Goal: Information Seeking & Learning: Check status

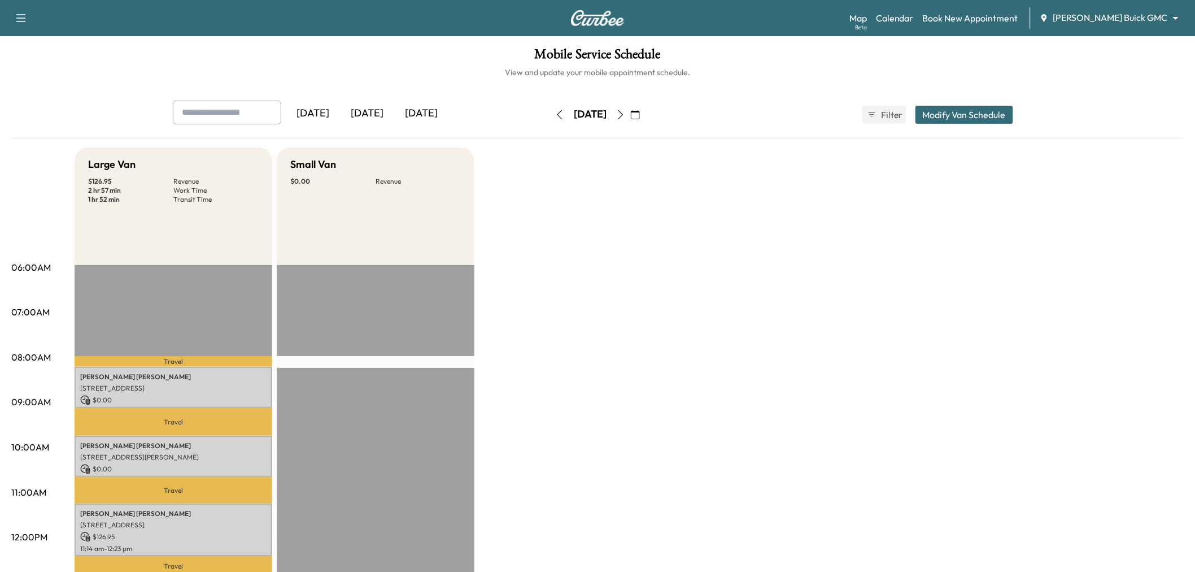
click at [368, 111] on div "[DATE]" at bounding box center [367, 114] width 54 height 26
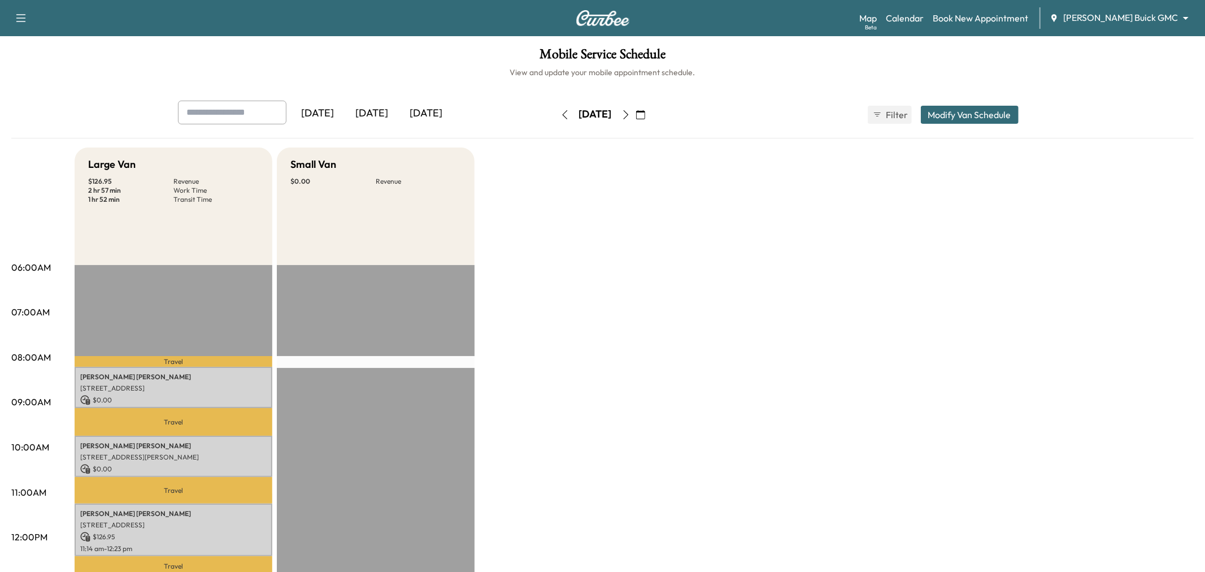
click at [368, 111] on div "[DATE]" at bounding box center [372, 114] width 54 height 26
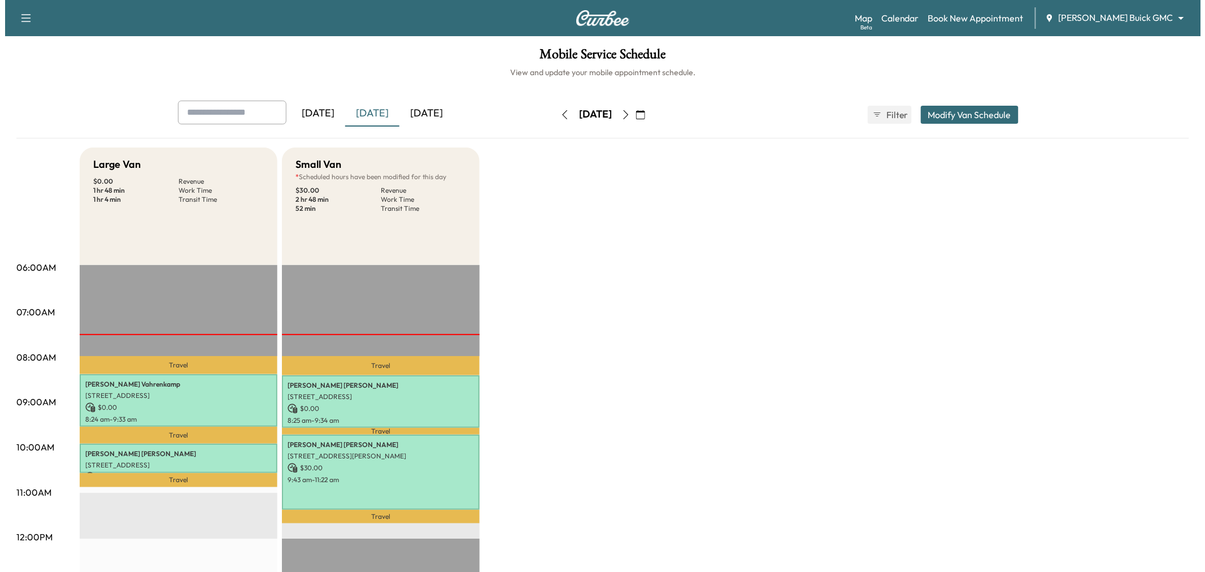
scroll to position [125, 0]
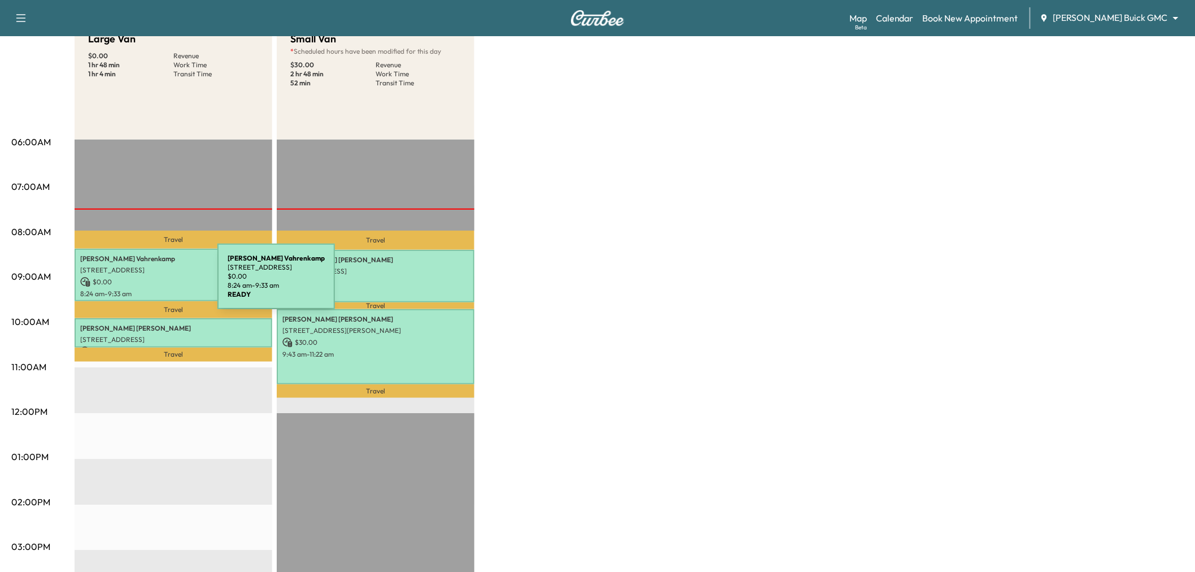
click at [133, 283] on p "$ 0.00" at bounding box center [173, 282] width 186 height 10
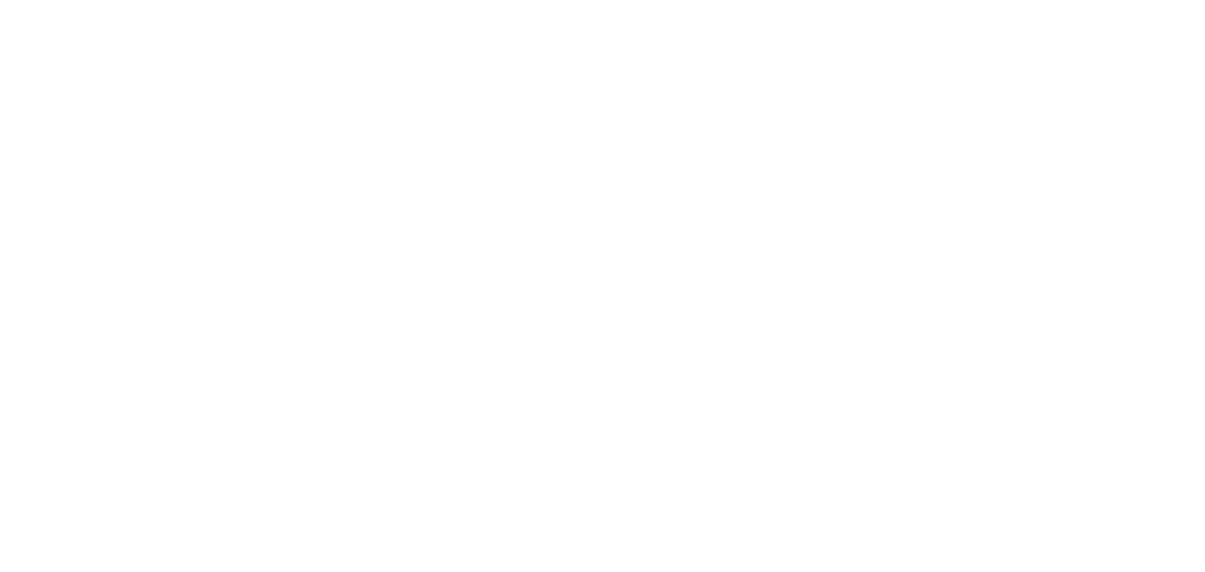
scroll to position [0, 0]
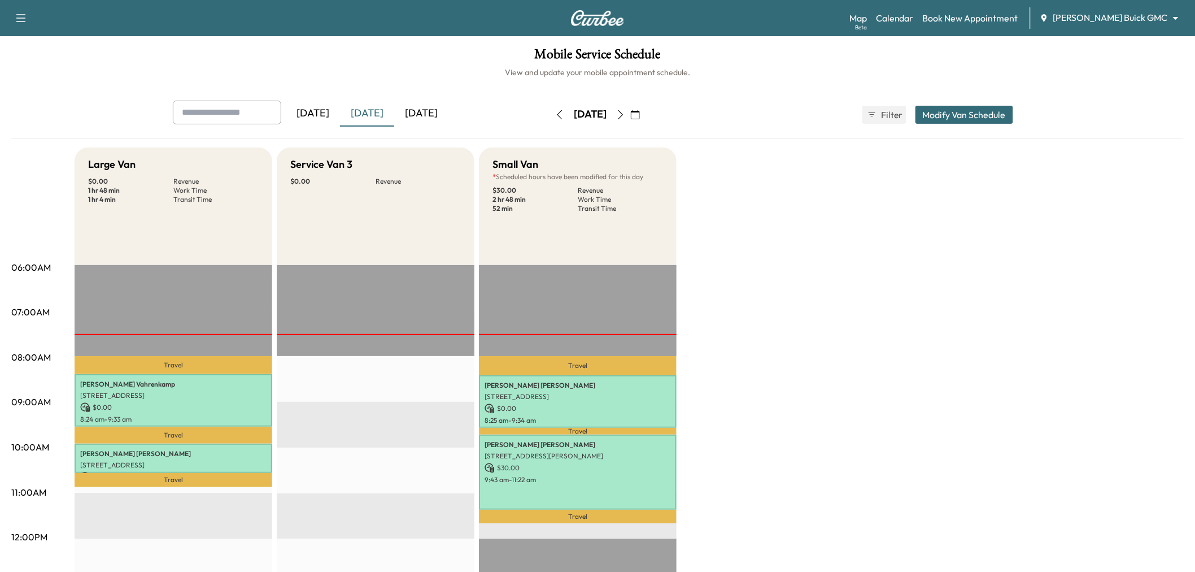
click at [799, 328] on div "Large Van $ 0.00 Revenue 1 hr 48 min Work Time 1 hr 4 min Transit Time Travel W…" at bounding box center [630, 570] width 1110 height 847
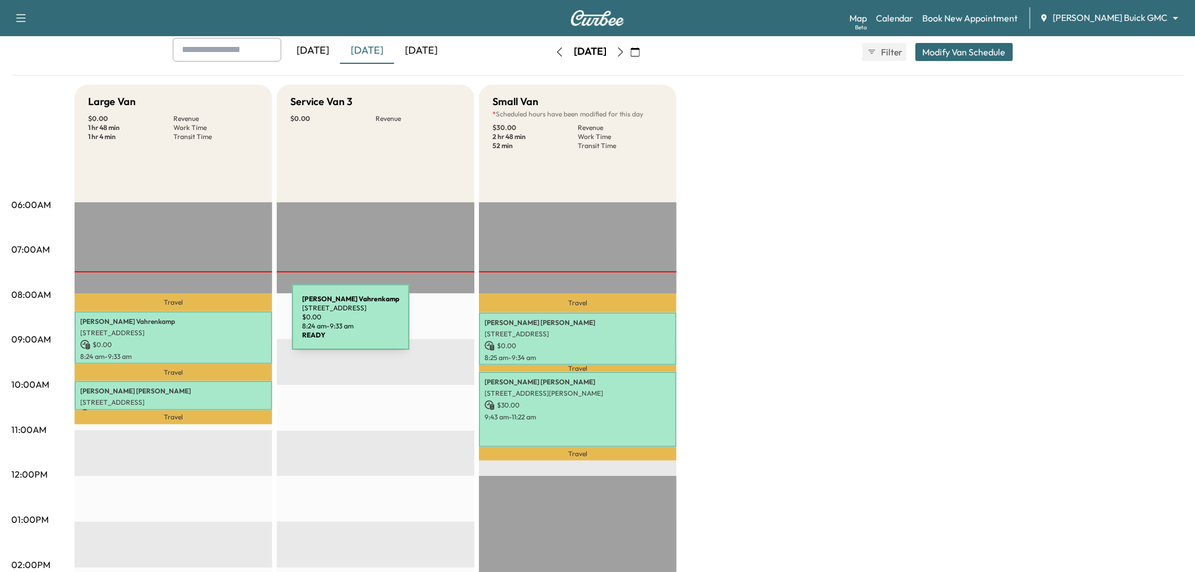
click at [207, 329] on p "3115 Westminster Avenue, Dallas, TX 75205, United States of America" at bounding box center [173, 332] width 186 height 9
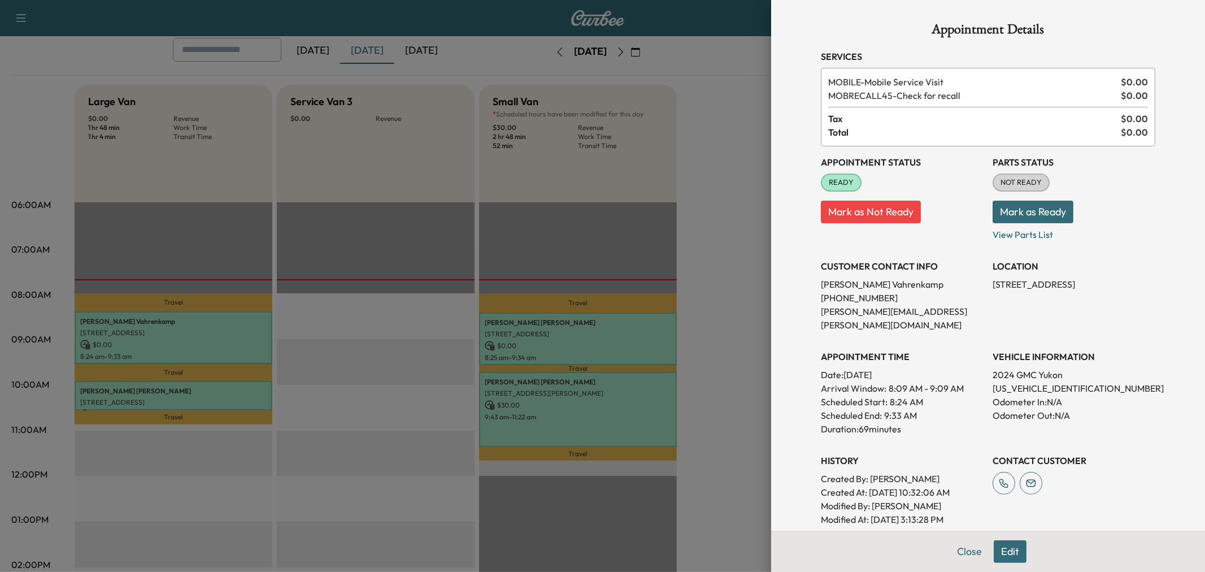
click at [207, 329] on div at bounding box center [602, 286] width 1205 height 572
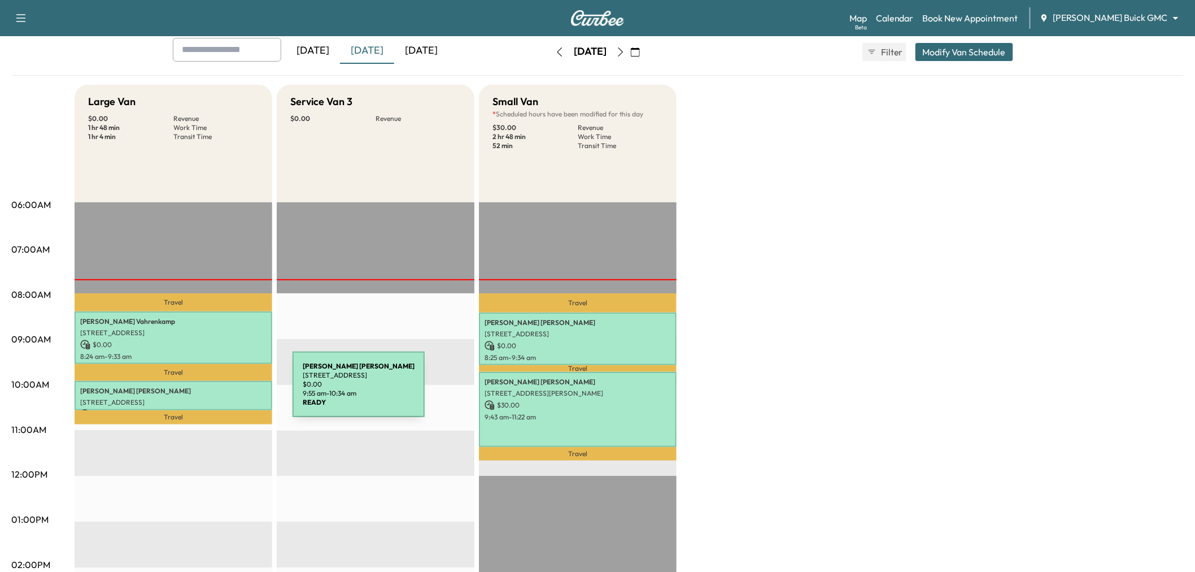
click at [208, 391] on p "Howard Adkins" at bounding box center [173, 390] width 186 height 9
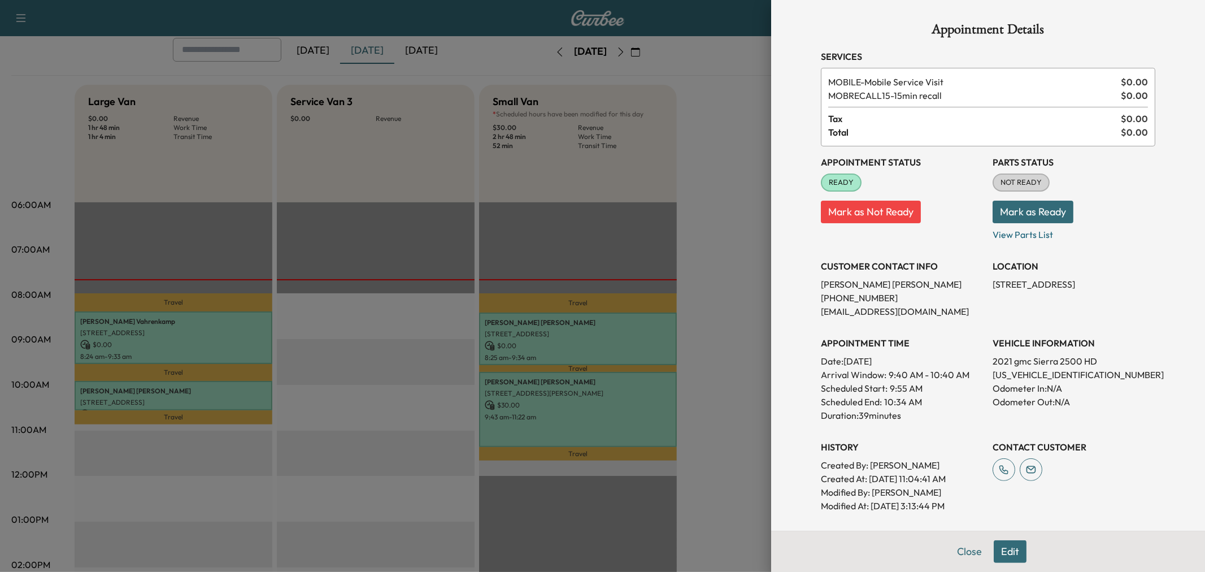
click at [208, 391] on div at bounding box center [602, 286] width 1205 height 572
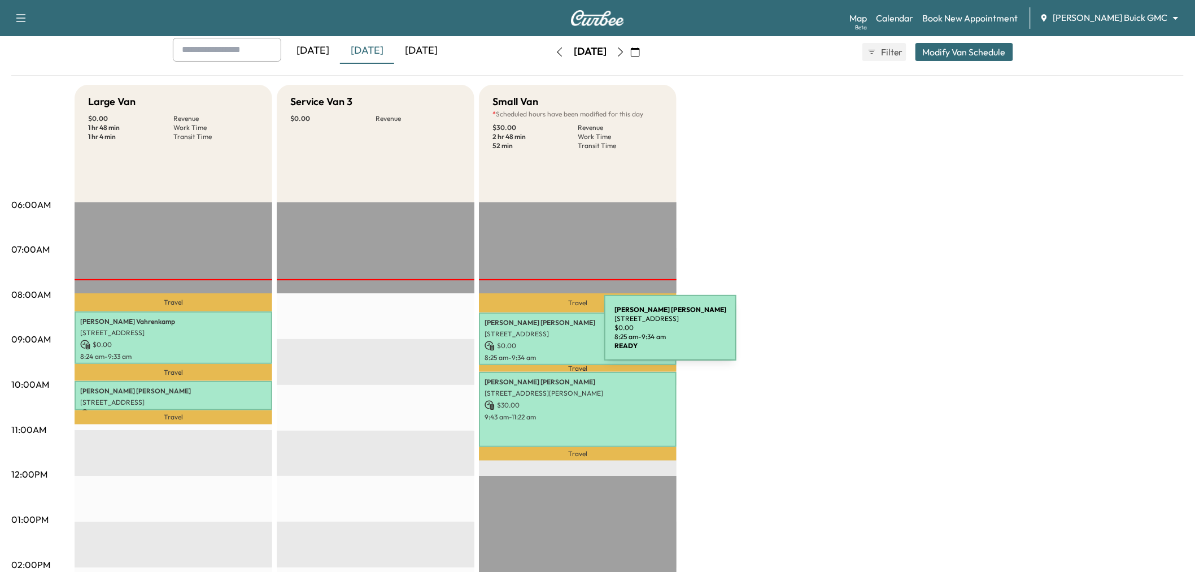
click at [522, 334] on p "2560 Lakeview Ct, Prosper, TX 75078, USA" at bounding box center [578, 333] width 186 height 9
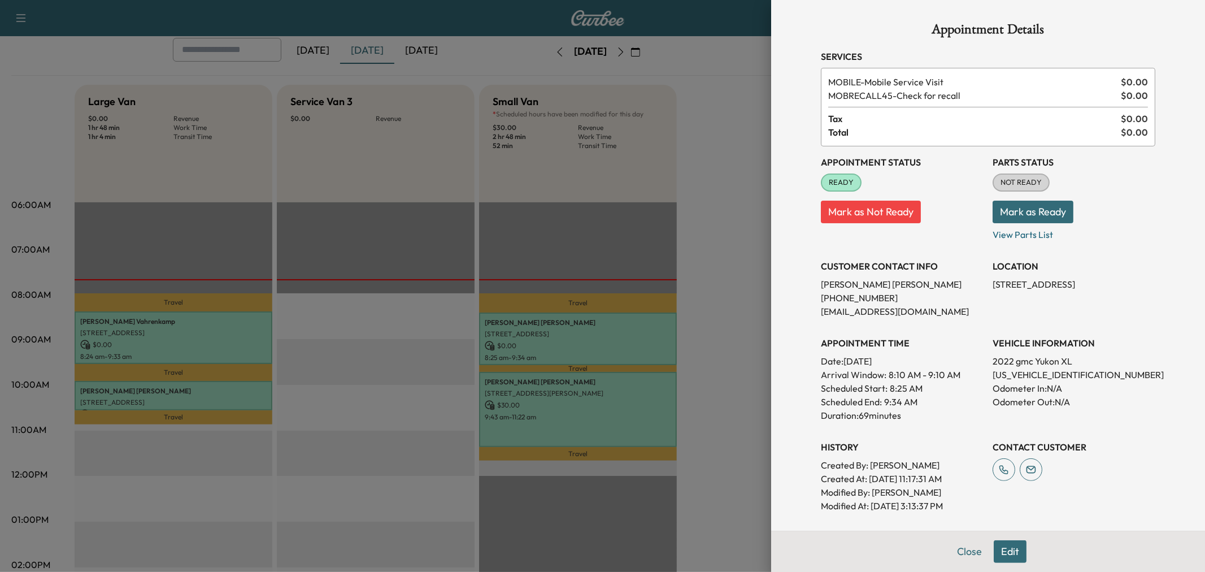
click at [522, 334] on div at bounding box center [602, 286] width 1205 height 572
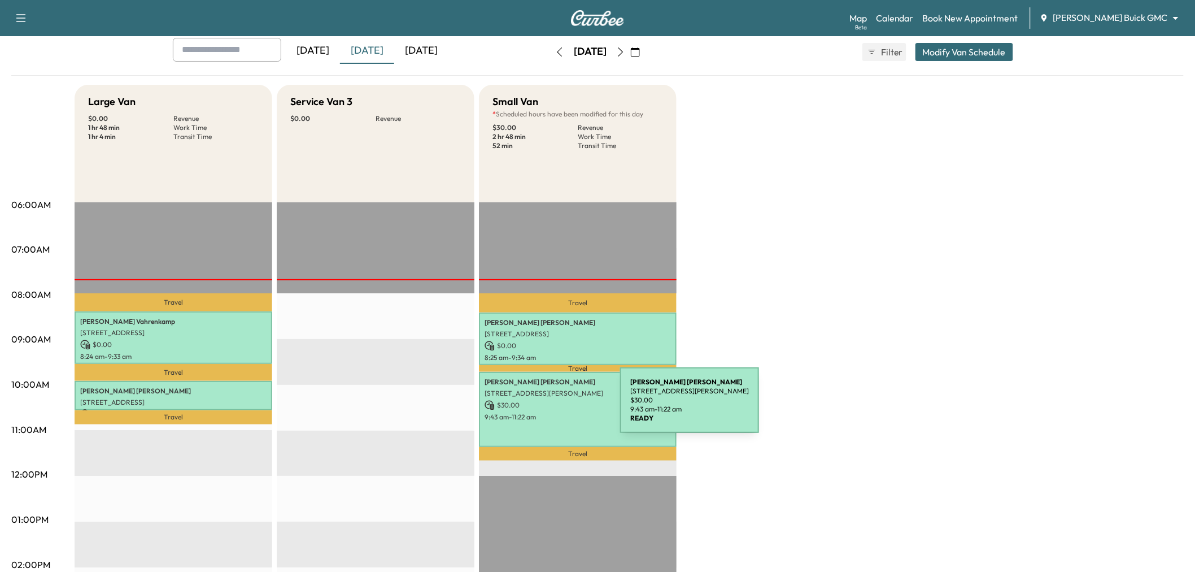
click at [542, 416] on p "9:43 am - 11:22 am" at bounding box center [578, 416] width 186 height 9
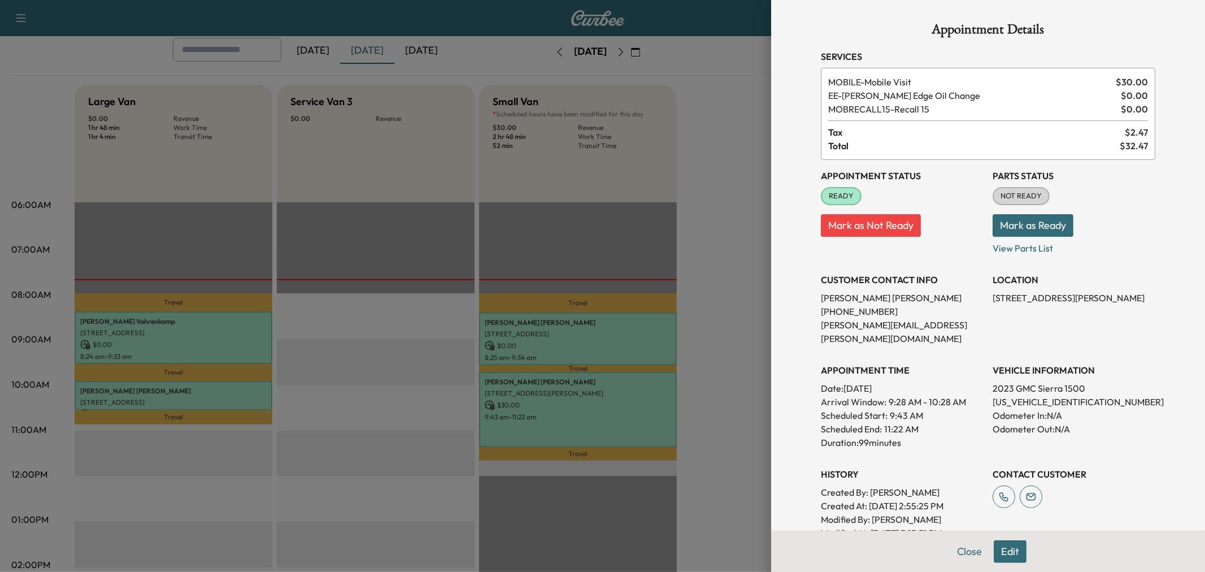
click at [542, 416] on div at bounding box center [602, 286] width 1205 height 572
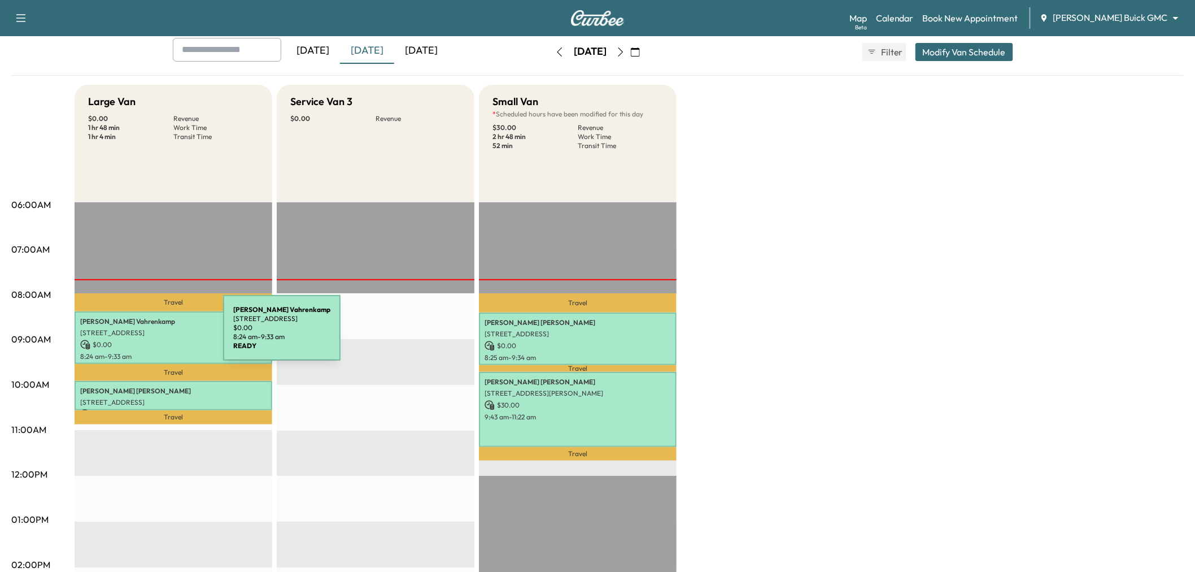
click at [138, 334] on p "3115 Westminster Avenue, Dallas, TX 75205, United States of America" at bounding box center [173, 332] width 186 height 9
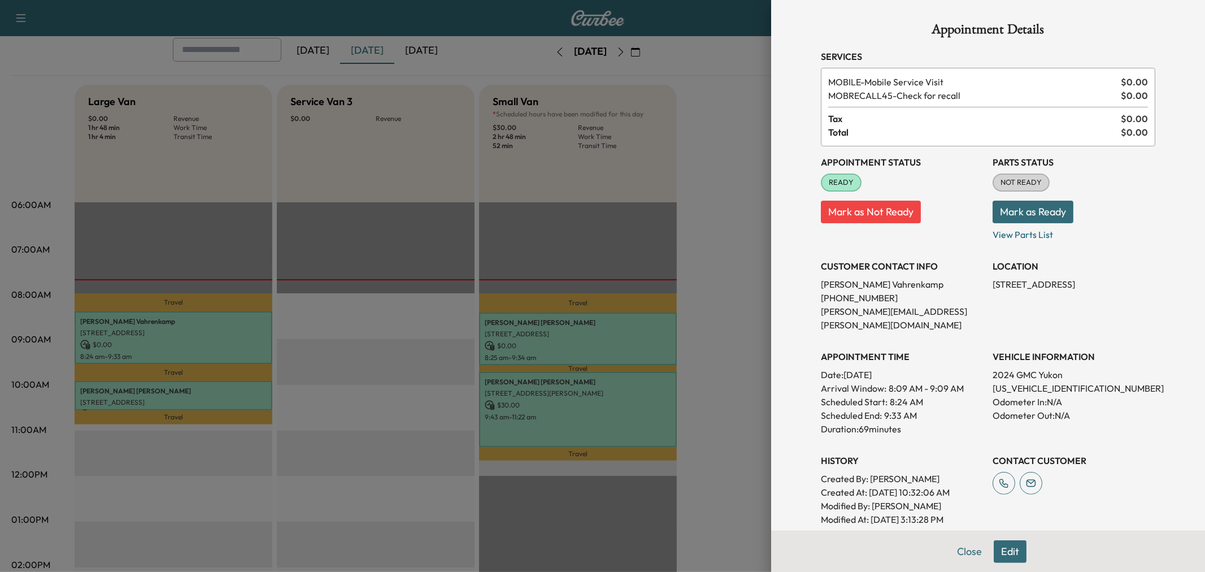
click at [197, 388] on div at bounding box center [602, 286] width 1205 height 572
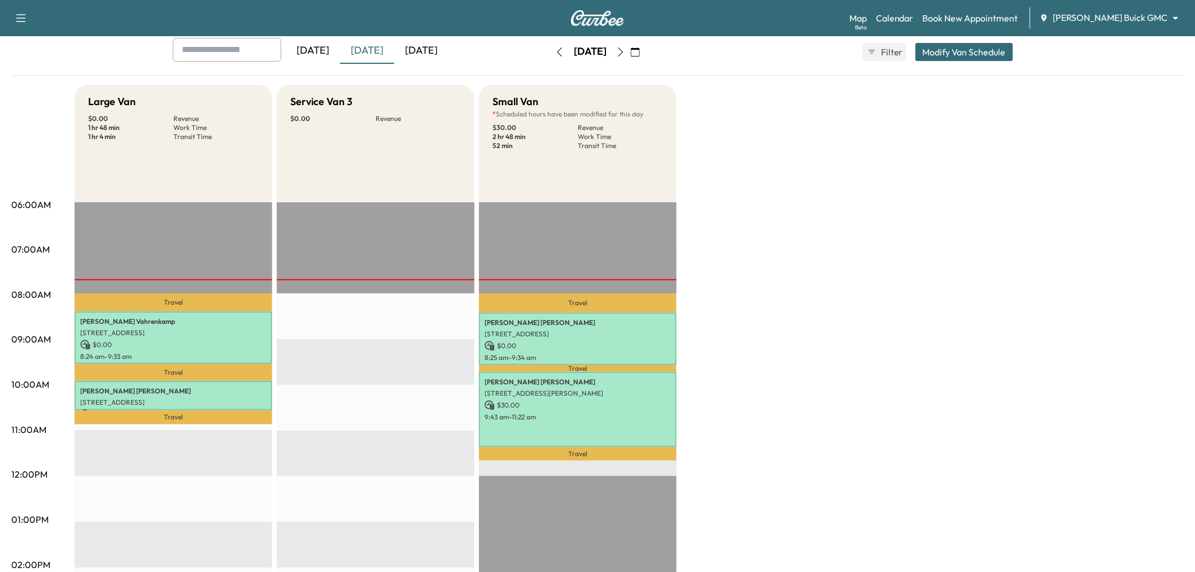
click at [871, 297] on div "Large Van $ 0.00 Revenue 1 hr 48 min Work Time 1 hr 4 min Transit Time Travel W…" at bounding box center [630, 508] width 1110 height 847
click at [828, 397] on div "Large Van $ 0.00 Revenue 1 hr 48 min Work Time 1 hr 4 min Transit Time Travel W…" at bounding box center [630, 508] width 1110 height 847
click at [861, 397] on div "Large Van $ 0.00 Revenue 1 hr 48 min Work Time 1 hr 4 min Transit Time Travel W…" at bounding box center [630, 508] width 1110 height 847
click at [682, 228] on div "Large Van $ 0.00 Revenue 1 hr 48 min Work Time 1 hr 4 min Transit Time Travel W…" at bounding box center [630, 508] width 1110 height 847
click at [755, 330] on div "Large Van $ 0.00 Revenue 1 hr 48 min Work Time 1 hr 4 min Transit Time Travel W…" at bounding box center [630, 508] width 1110 height 847
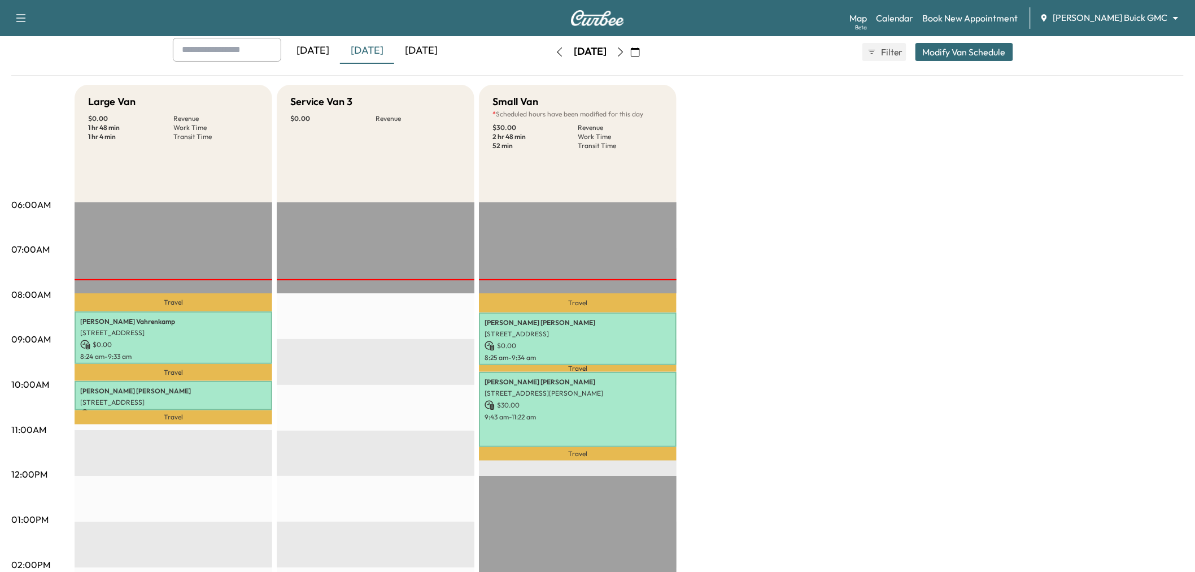
click at [870, 350] on div "Large Van $ 0.00 Revenue 1 hr 48 min Work Time 1 hr 4 min Transit Time Travel W…" at bounding box center [630, 508] width 1110 height 847
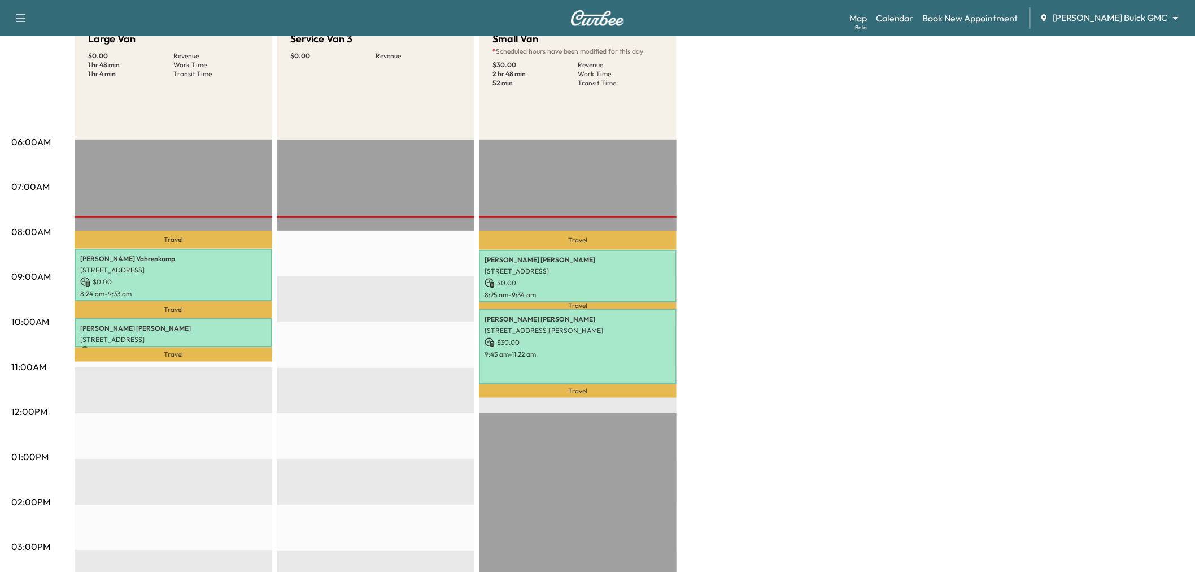
click at [827, 377] on div "Large Van $ 0.00 Revenue 1 hr 48 min Work Time 1 hr 4 min Transit Time Travel W…" at bounding box center [630, 445] width 1110 height 847
click at [818, 373] on div "Large Van $ 0.00 Revenue 1 hr 48 min Work Time 1 hr 4 min Transit Time Travel W…" at bounding box center [630, 445] width 1110 height 847
click at [834, 368] on div "Large Van $ 0.00 Revenue 1 hr 48 min Work Time 1 hr 4 min Transit Time Travel W…" at bounding box center [630, 445] width 1110 height 847
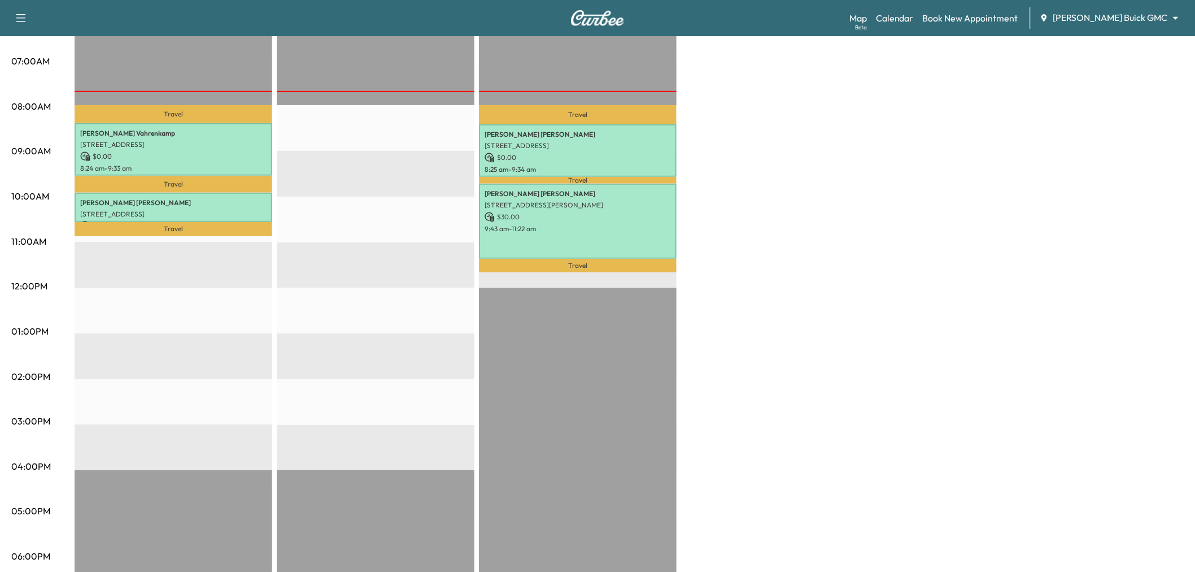
scroll to position [63, 0]
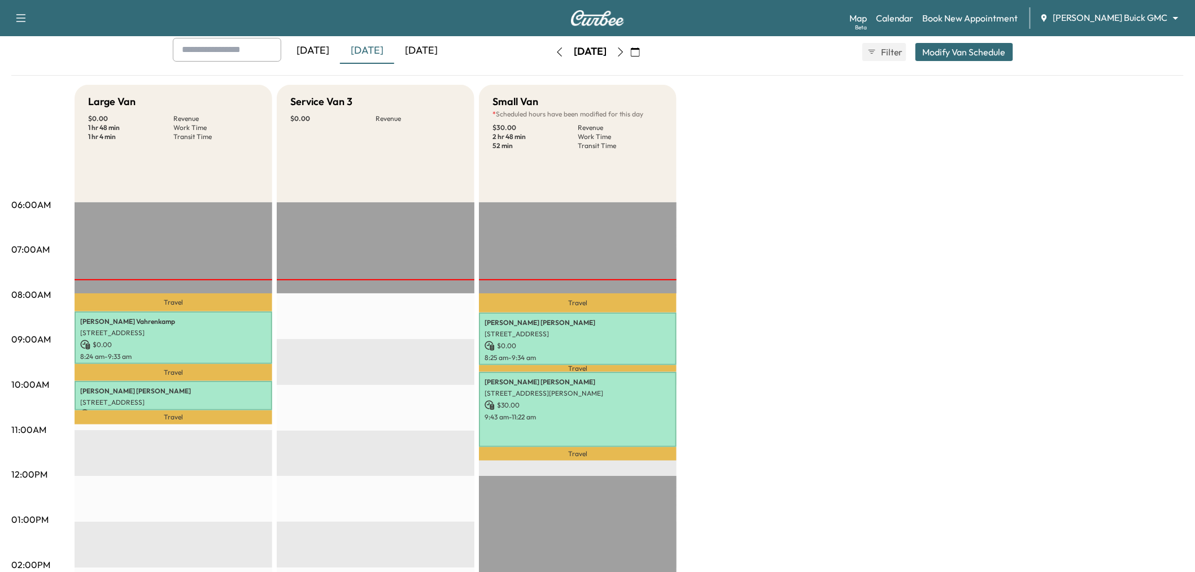
click at [764, 297] on div "Large Van $ 0.00 Revenue 1 hr 48 min Work Time 1 hr 4 min Transit Time Travel W…" at bounding box center [630, 508] width 1110 height 847
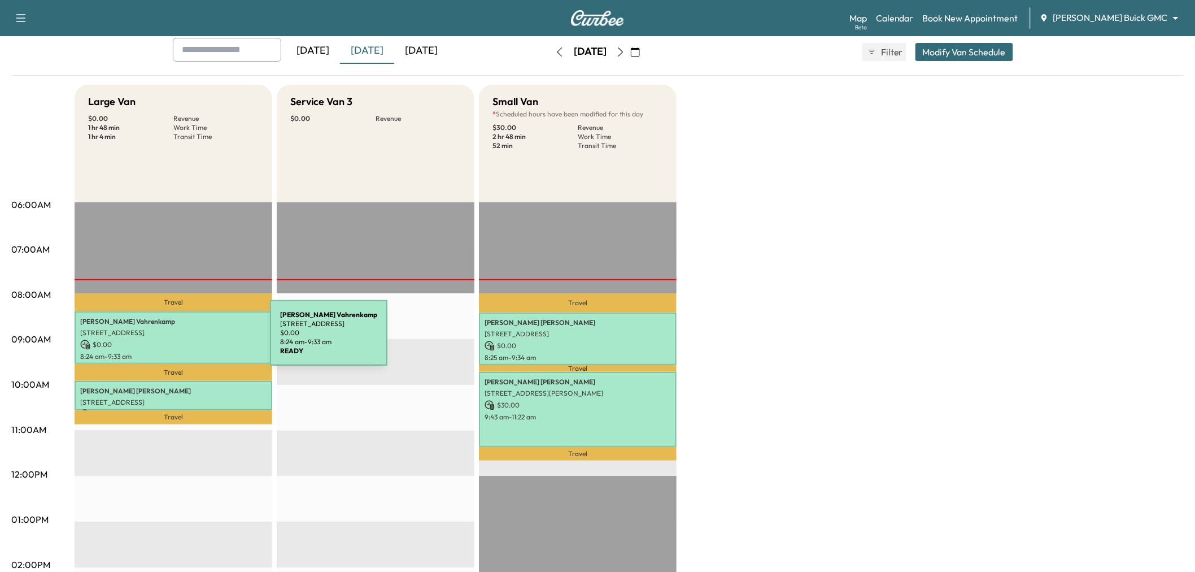
click at [185, 340] on p "$ 0.00" at bounding box center [173, 345] width 186 height 10
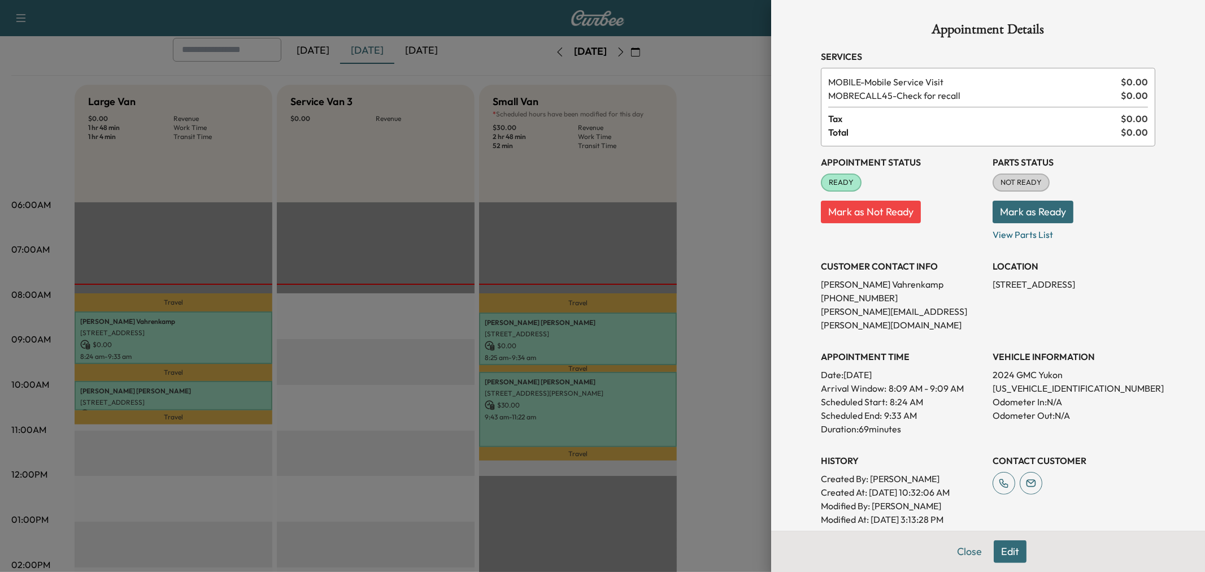
click at [1021, 281] on p "3115 Westminster Avenue, Dallas, TX 75205, United States of America" at bounding box center [1074, 284] width 163 height 14
copy p "3115 Westminster Avenue, Dallas, TX 75205, United States of America"
click at [717, 283] on div at bounding box center [602, 286] width 1205 height 572
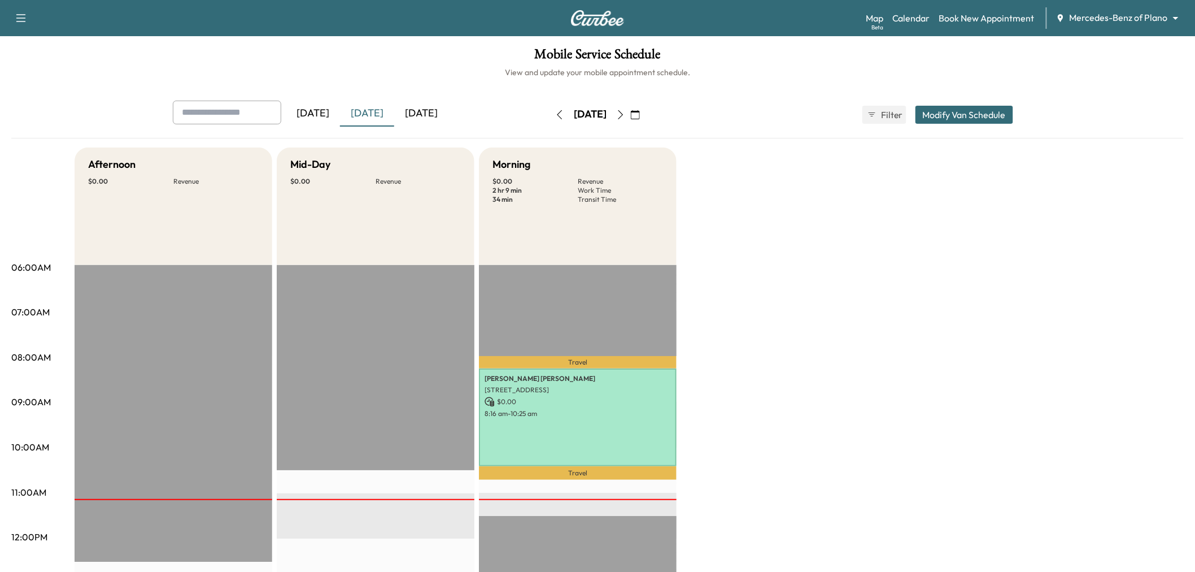
click at [389, 114] on div "[DATE]" at bounding box center [367, 114] width 54 height 26
click at [386, 113] on div "[DATE]" at bounding box center [367, 114] width 54 height 26
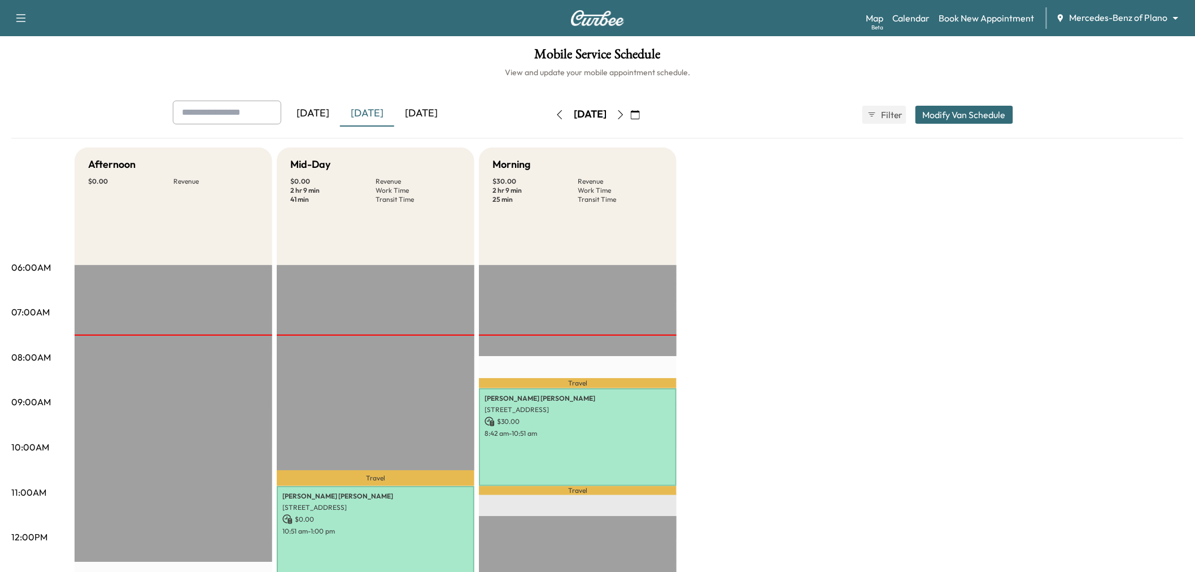
click at [825, 339] on div "Afternoon $ 0.00 Revenue EST Start Mid-Day $ 0.00 Revenue 2 hr 9 min Work Time …" at bounding box center [630, 570] width 1110 height 847
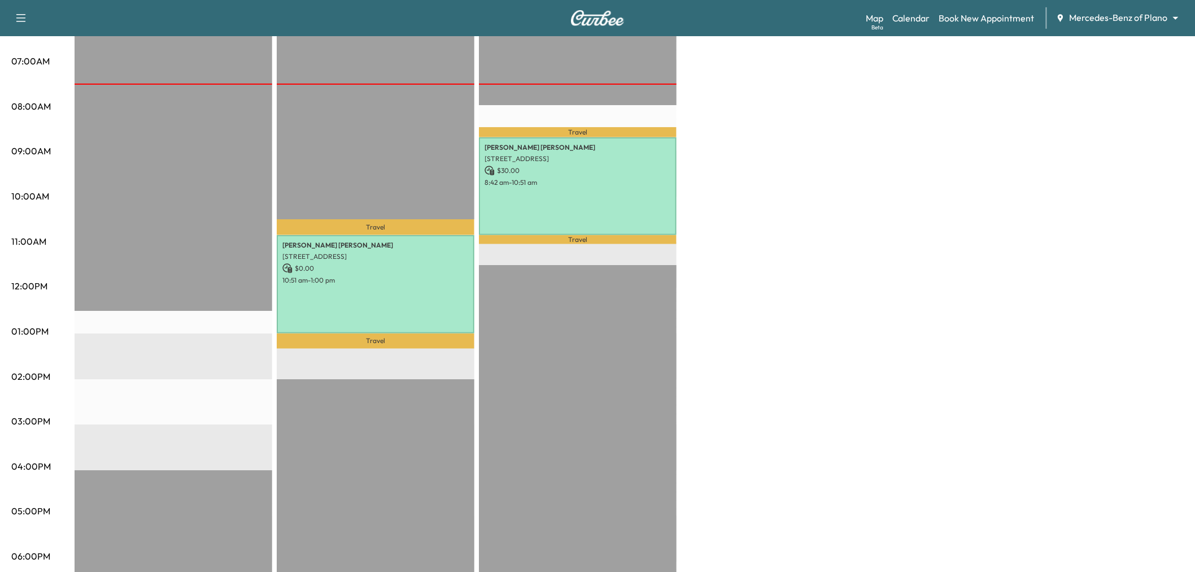
scroll to position [188, 0]
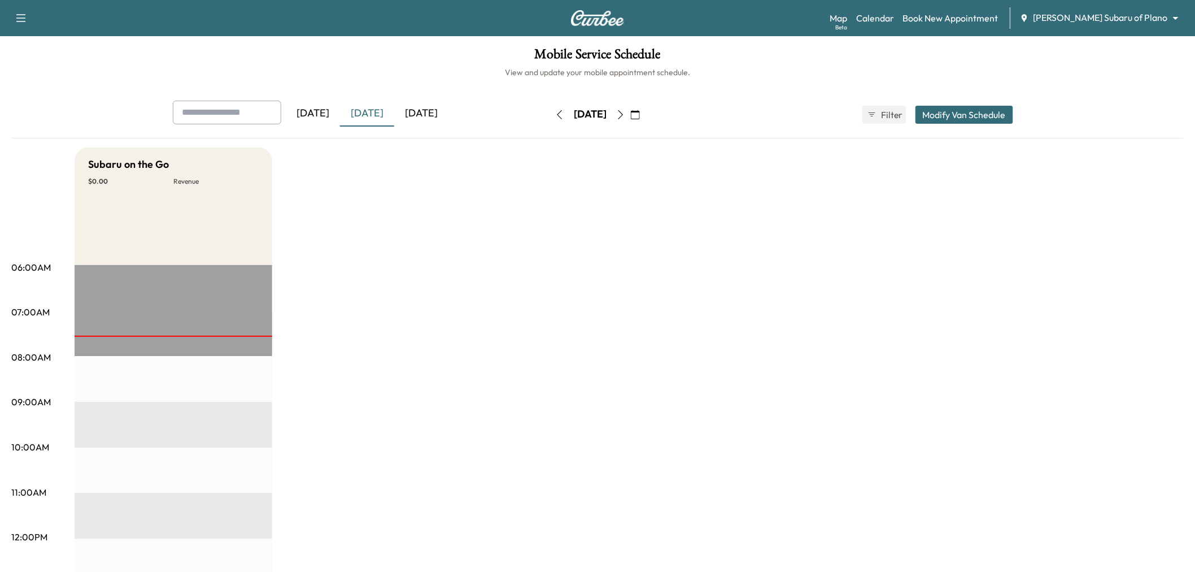
click at [479, 305] on div "Subaru on the Go $ 0.00 Revenue EST Start" at bounding box center [630, 570] width 1110 height 847
click at [371, 111] on div "[DATE]" at bounding box center [367, 114] width 54 height 26
click at [376, 111] on div "[DATE]" at bounding box center [367, 114] width 54 height 26
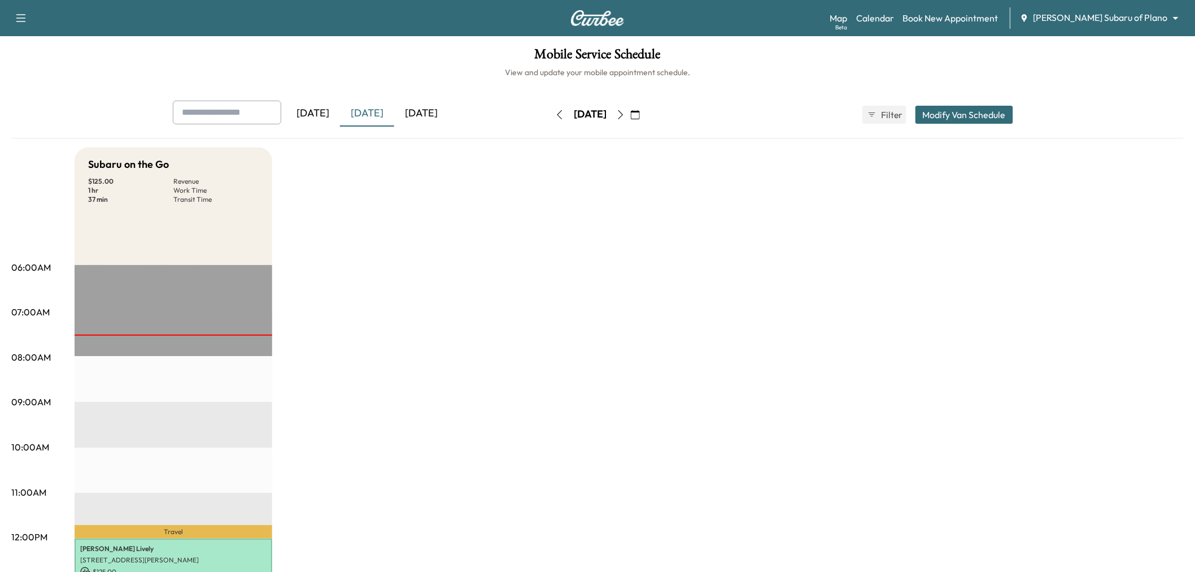
scroll to position [188, 0]
